Goal: Complete application form: Complete application form

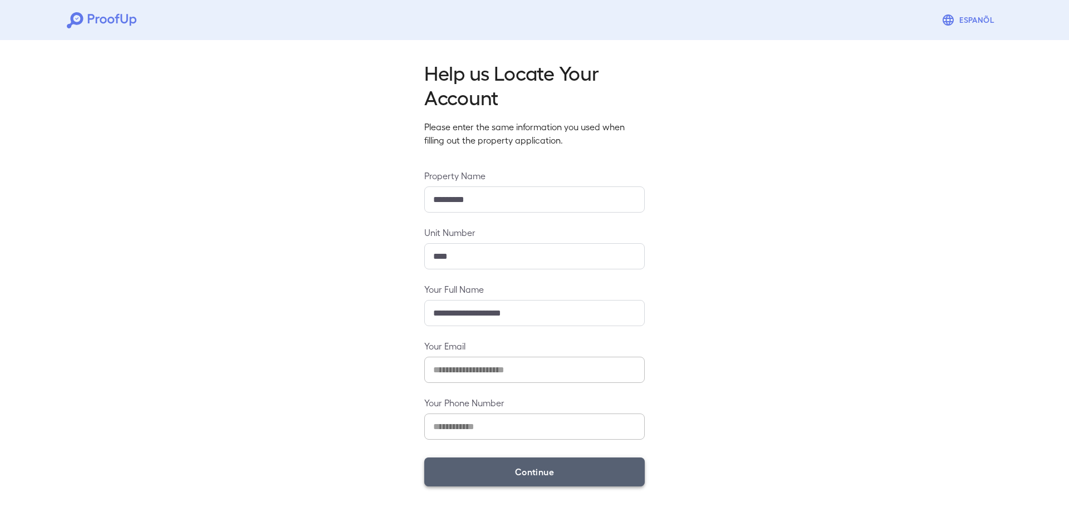
click at [597, 458] on button "Continue" at bounding box center [534, 472] width 220 height 29
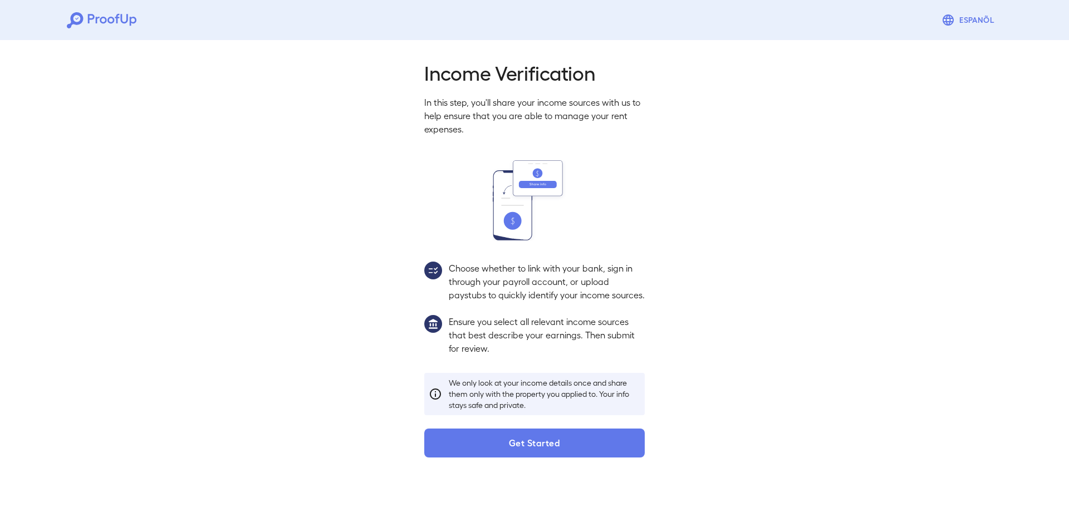
click at [591, 471] on div "Income Verification In this step, you'll share your income sources with us to h…" at bounding box center [534, 256] width 1069 height 440
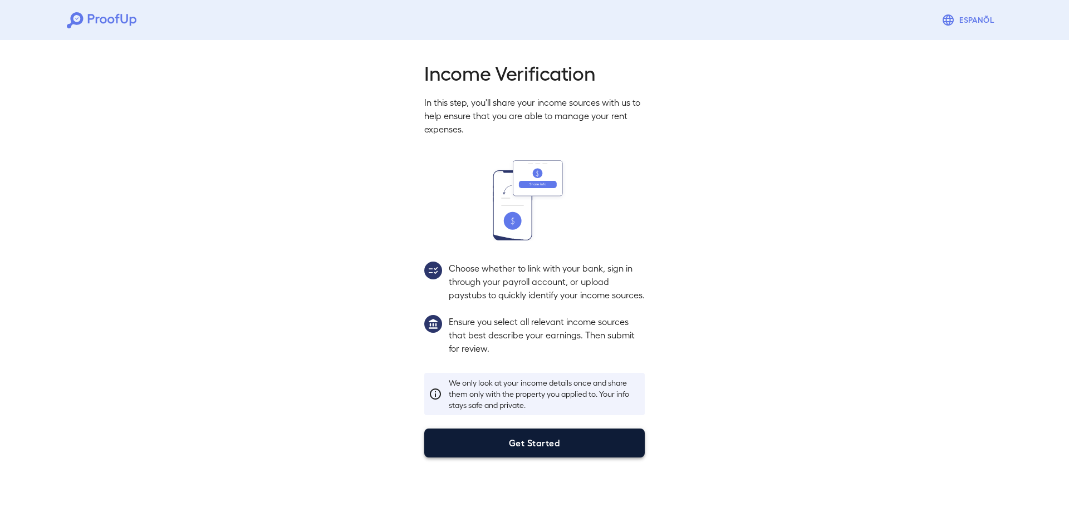
click at [589, 458] on button "Get Started" at bounding box center [534, 443] width 220 height 29
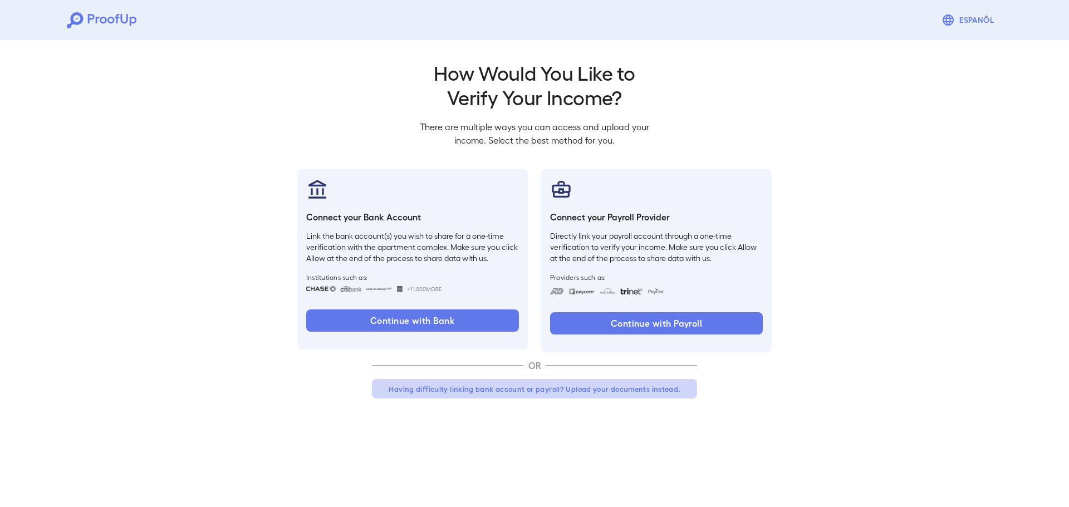
click at [594, 382] on button "Having difficulty linking bank account or payroll? Upload your documents instea…" at bounding box center [534, 389] width 325 height 20
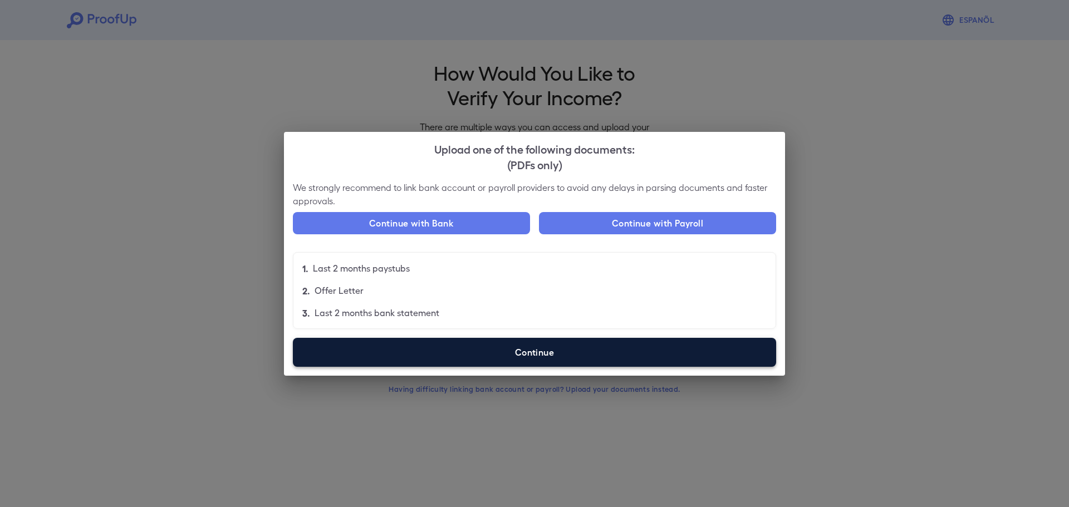
click at [540, 344] on label "Continue" at bounding box center [534, 352] width 483 height 29
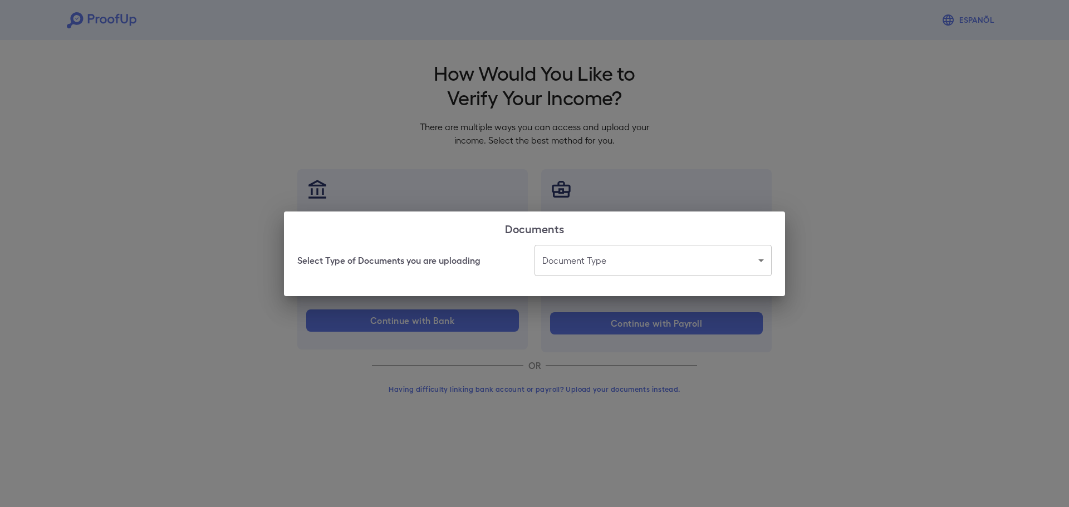
click at [593, 274] on body "Espanõl Go back How Would You Like to Verify Your Income? There are multiple wa…" at bounding box center [534, 212] width 1069 height 425
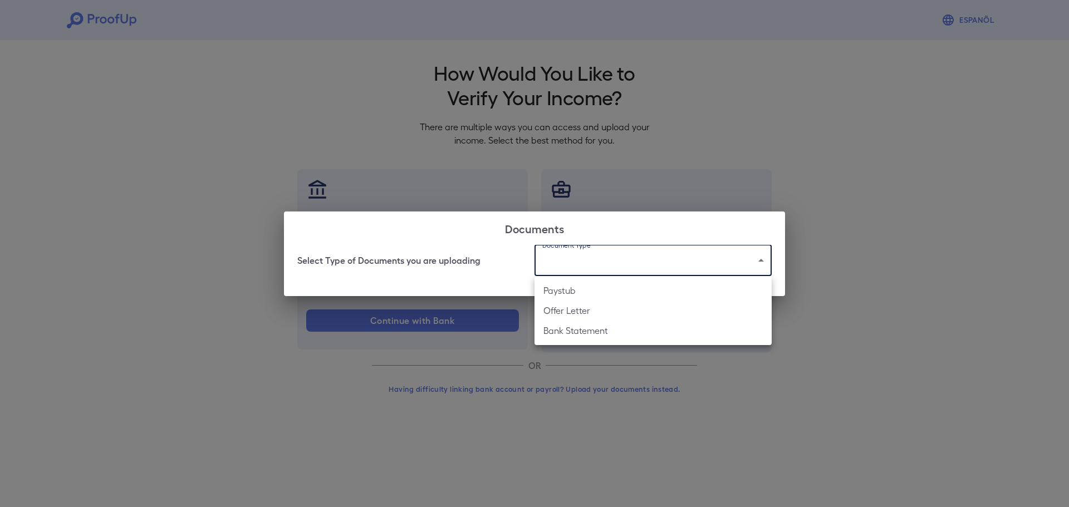
click at [588, 288] on li "Paystub" at bounding box center [652, 291] width 237 height 20
type input "*******"
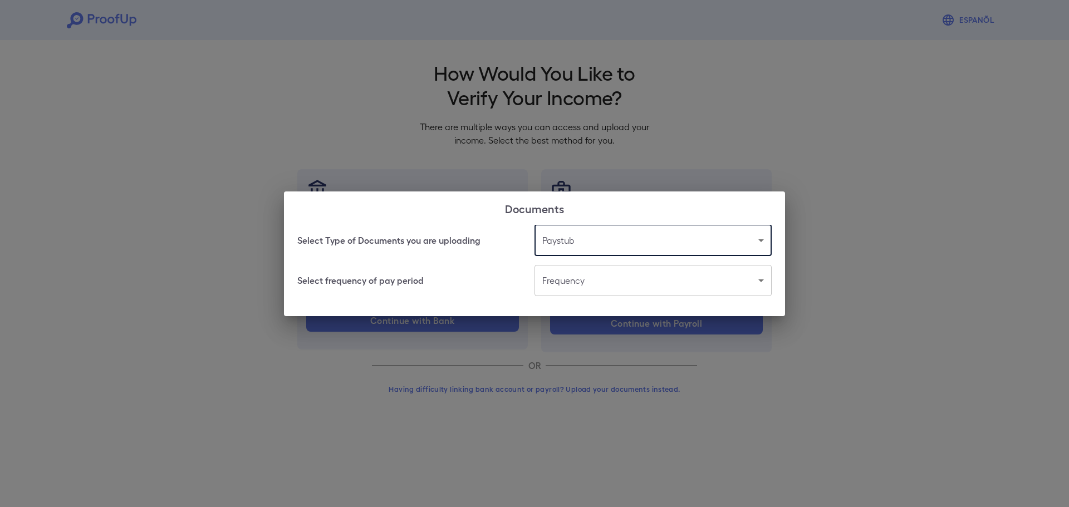
click at [577, 284] on body "Espanõl Go back How Would You Like to Verify Your Income? There are multiple wa…" at bounding box center [534, 212] width 1069 height 425
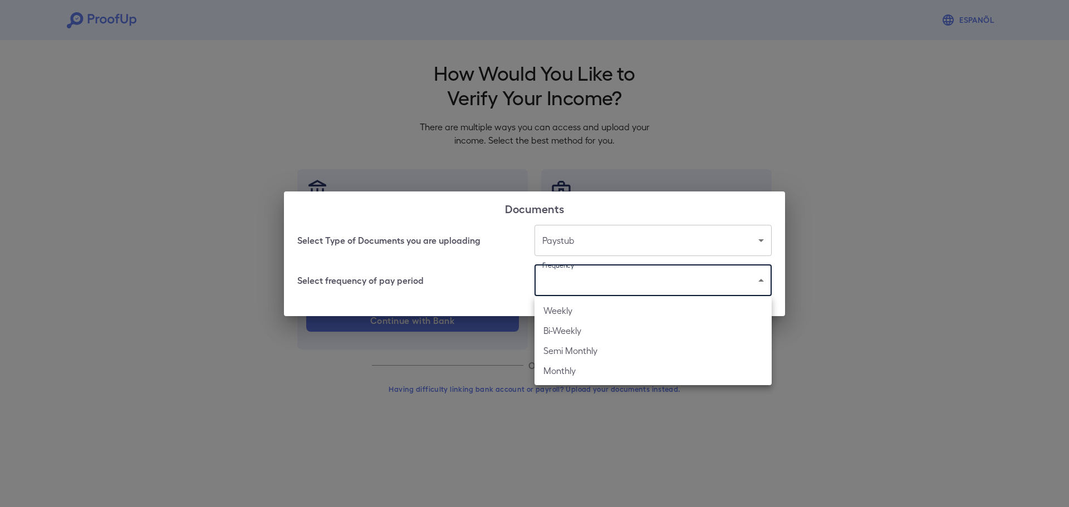
click at [584, 331] on li "Bi-Weekly" at bounding box center [652, 331] width 237 height 20
type input "*********"
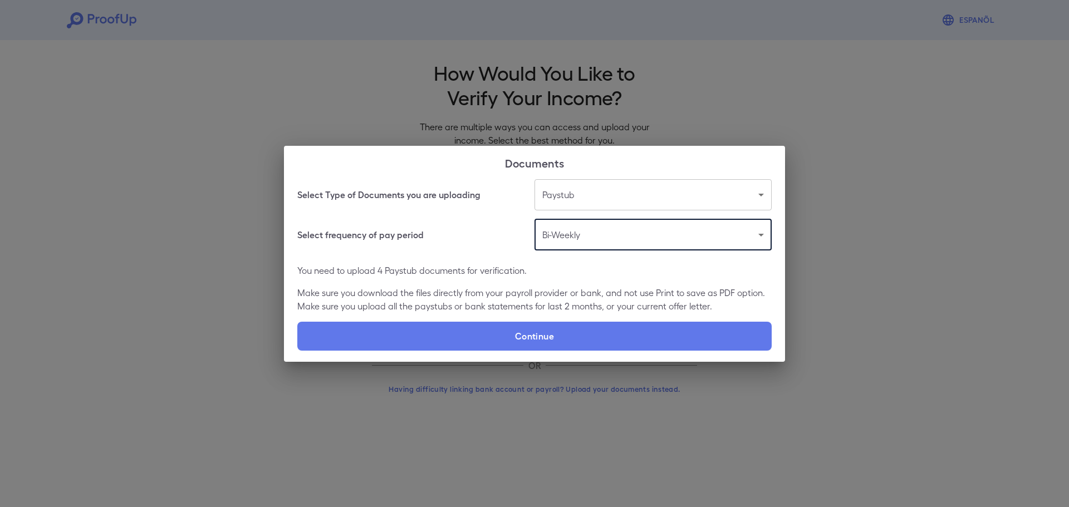
click at [587, 337] on label "Continue" at bounding box center [534, 336] width 474 height 29
click at [298, 350] on input "Continue" at bounding box center [297, 350] width 1 height 1
type input "**********"
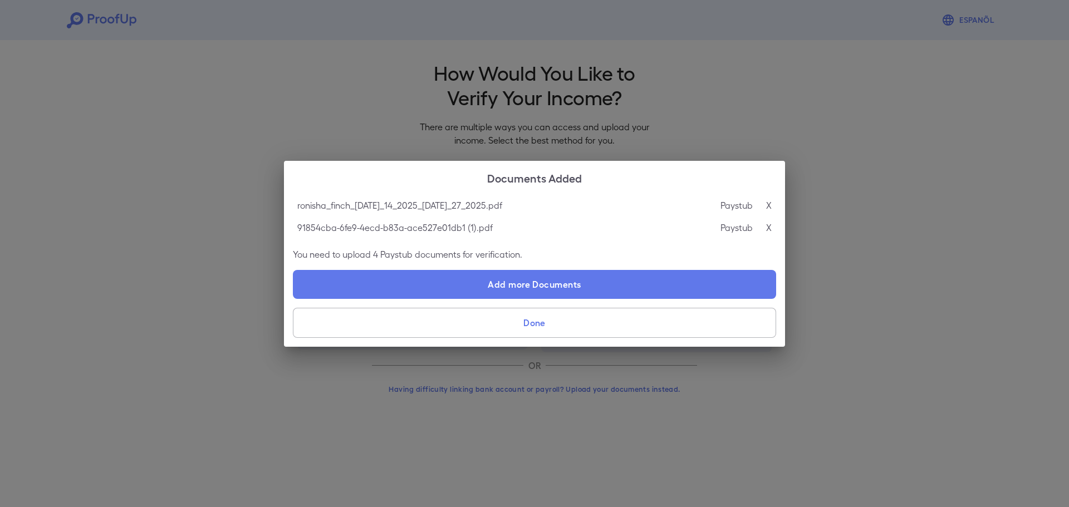
click at [542, 331] on button "Done" at bounding box center [534, 323] width 483 height 30
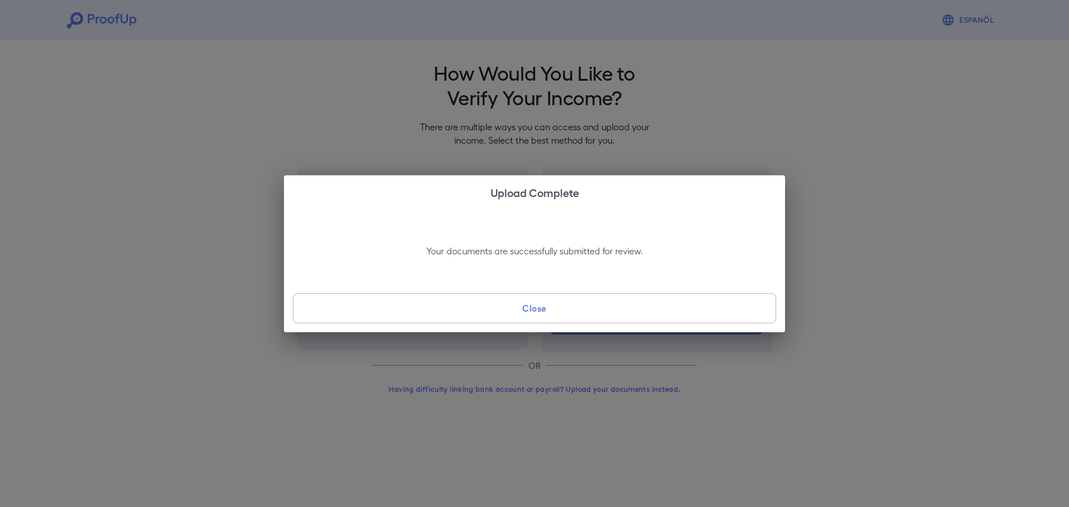
click at [540, 289] on div "Your documents are successfully submitted for review. Close" at bounding box center [534, 271] width 501 height 124
click at [545, 302] on button "Close" at bounding box center [534, 308] width 483 height 30
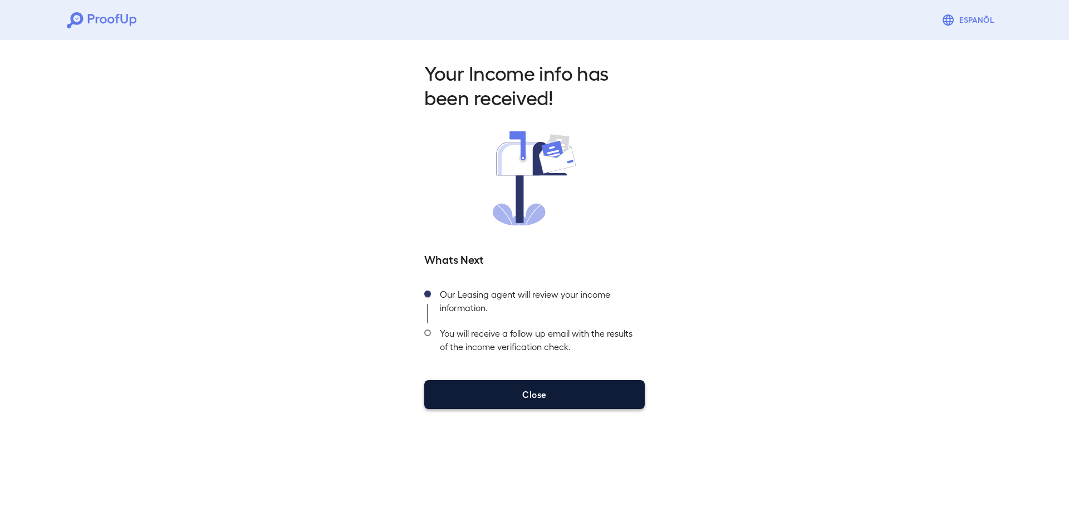
click at [553, 401] on button "Close" at bounding box center [534, 394] width 220 height 29
click at [542, 385] on button "Close" at bounding box center [534, 394] width 220 height 29
